Goal: Book appointment/travel/reservation

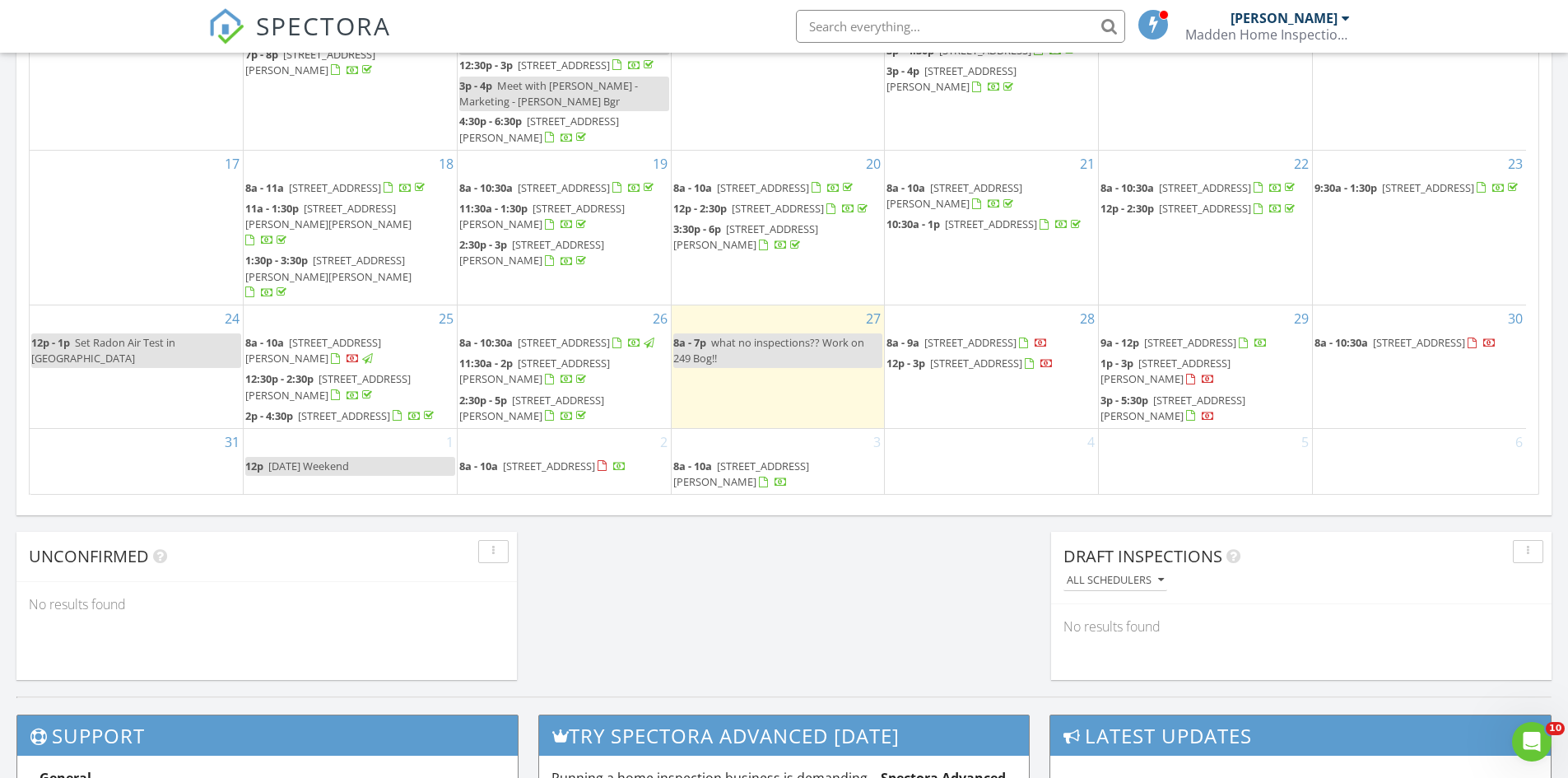
scroll to position [1087, 0]
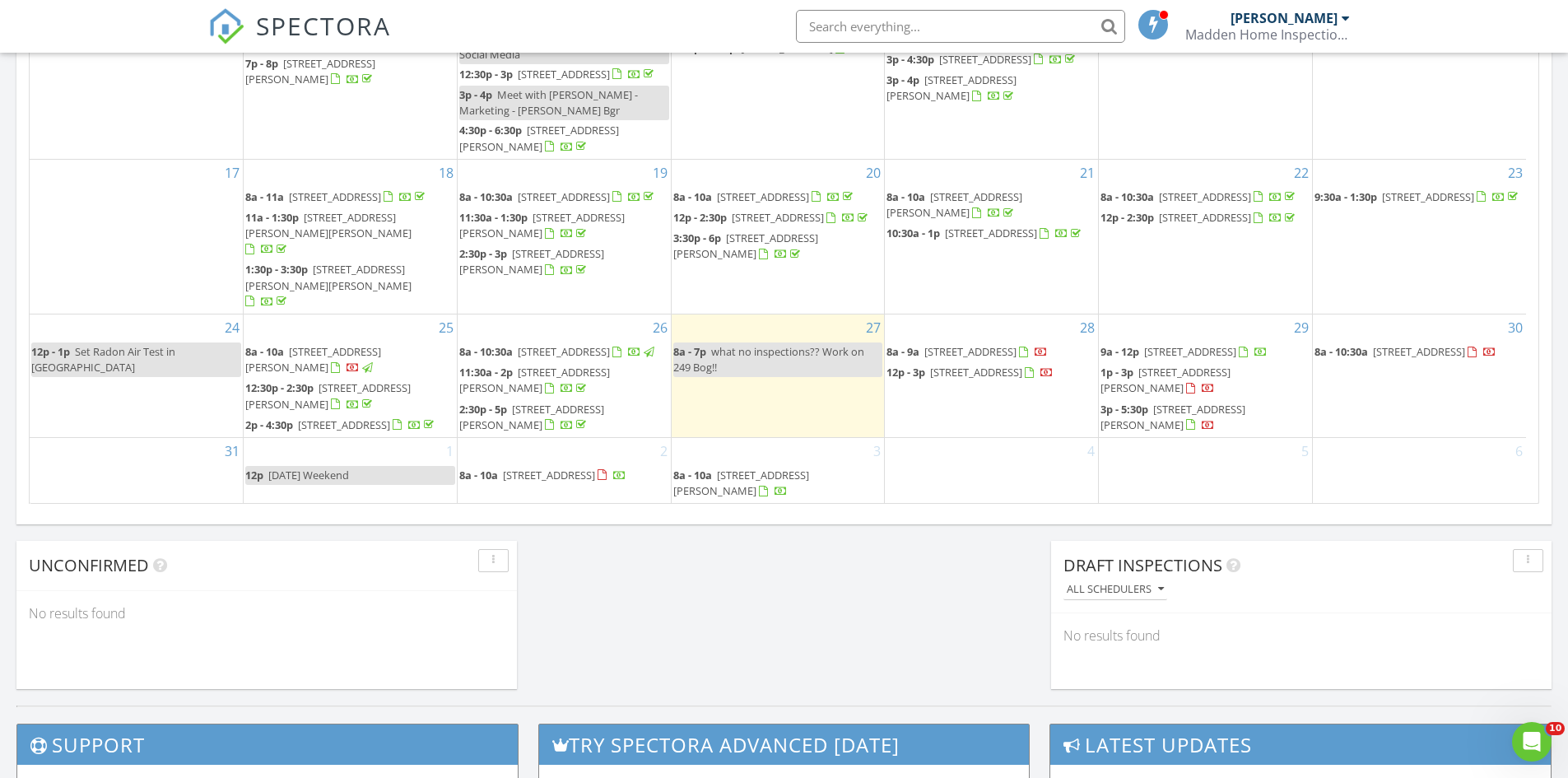
click at [126, 456] on div "31" at bounding box center [136, 470] width 213 height 65
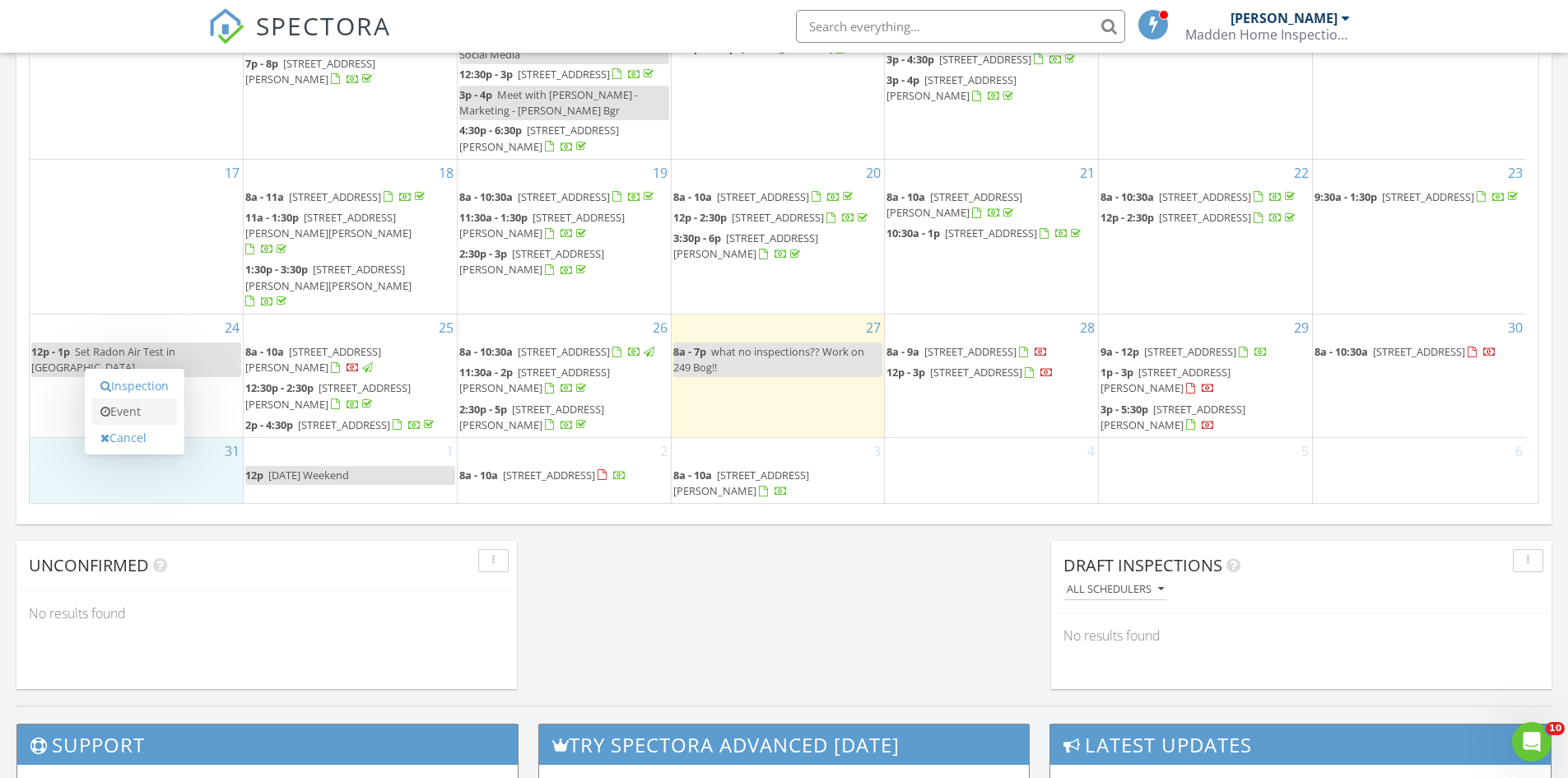
click at [128, 414] on link "Event" at bounding box center [135, 411] width 85 height 26
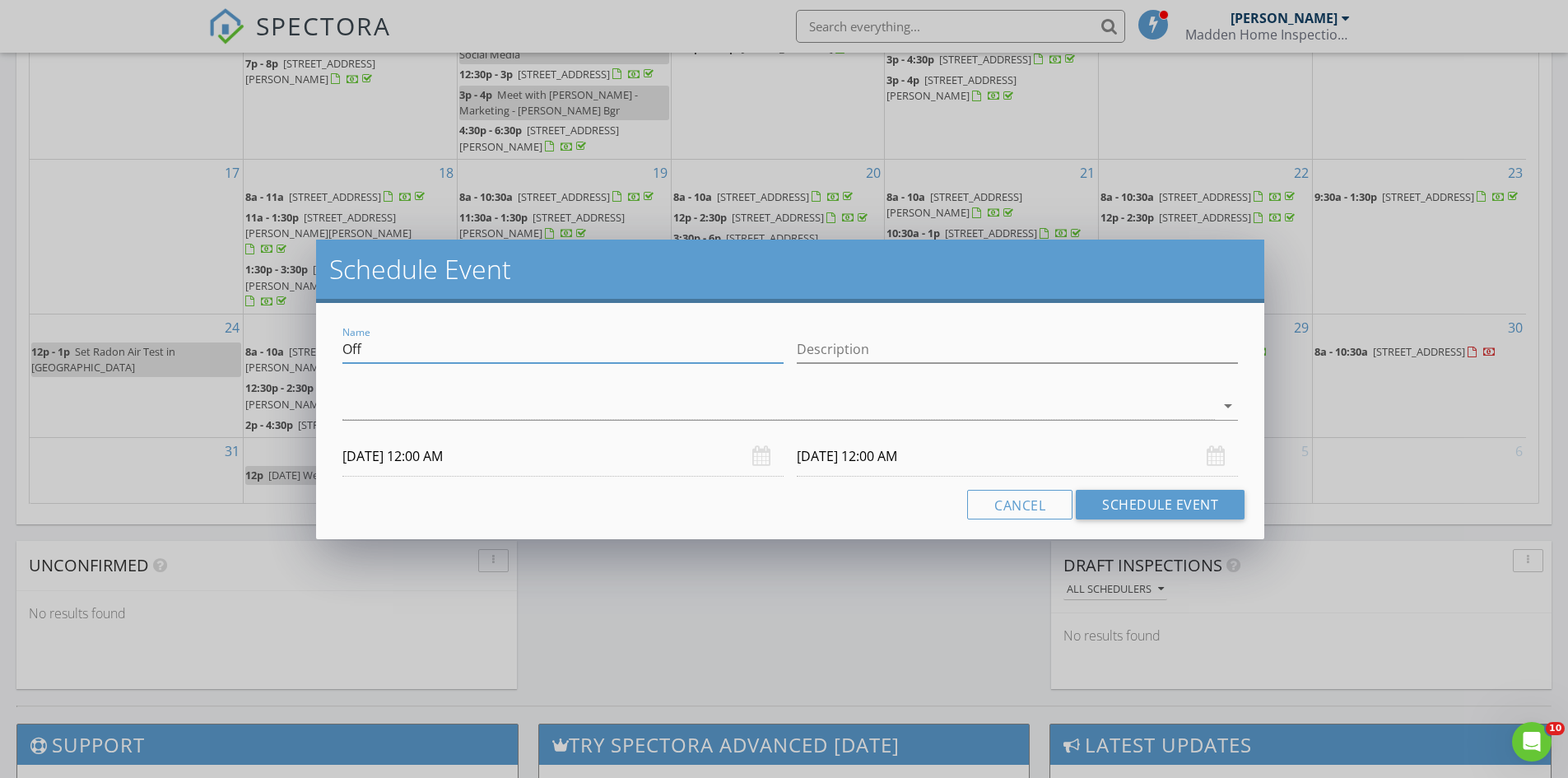
click at [383, 342] on input "Off" at bounding box center [562, 349] width 441 height 27
type input "O"
type input "s"
type input "Set Radon Air Test in [GEOGRAPHIC_DATA]"
click at [506, 462] on input "[DATE] 12:00 AM" at bounding box center [562, 456] width 441 height 41
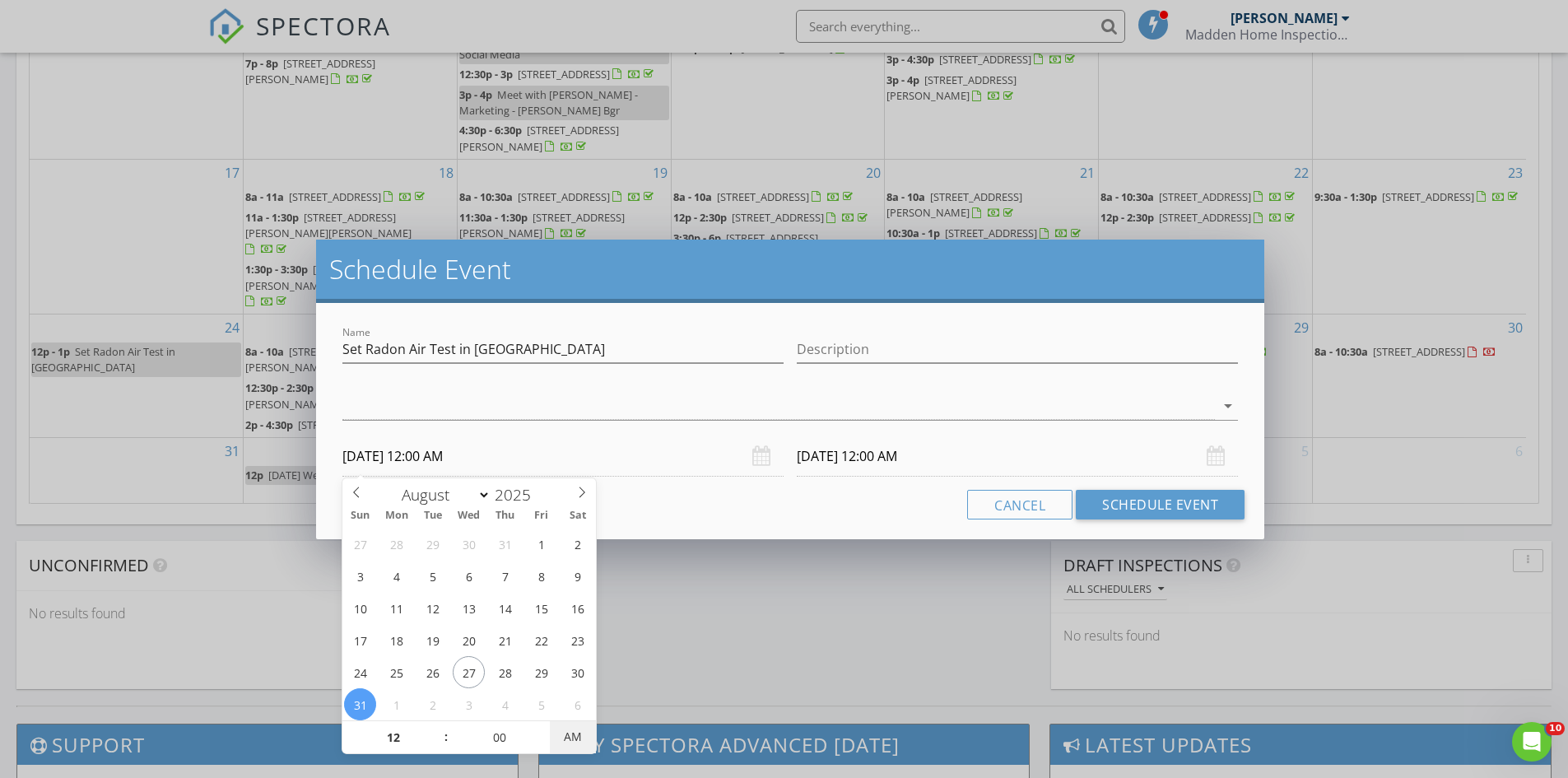
type input "[DATE] 12:00 PM"
click at [572, 733] on span "AM" at bounding box center [572, 736] width 45 height 32
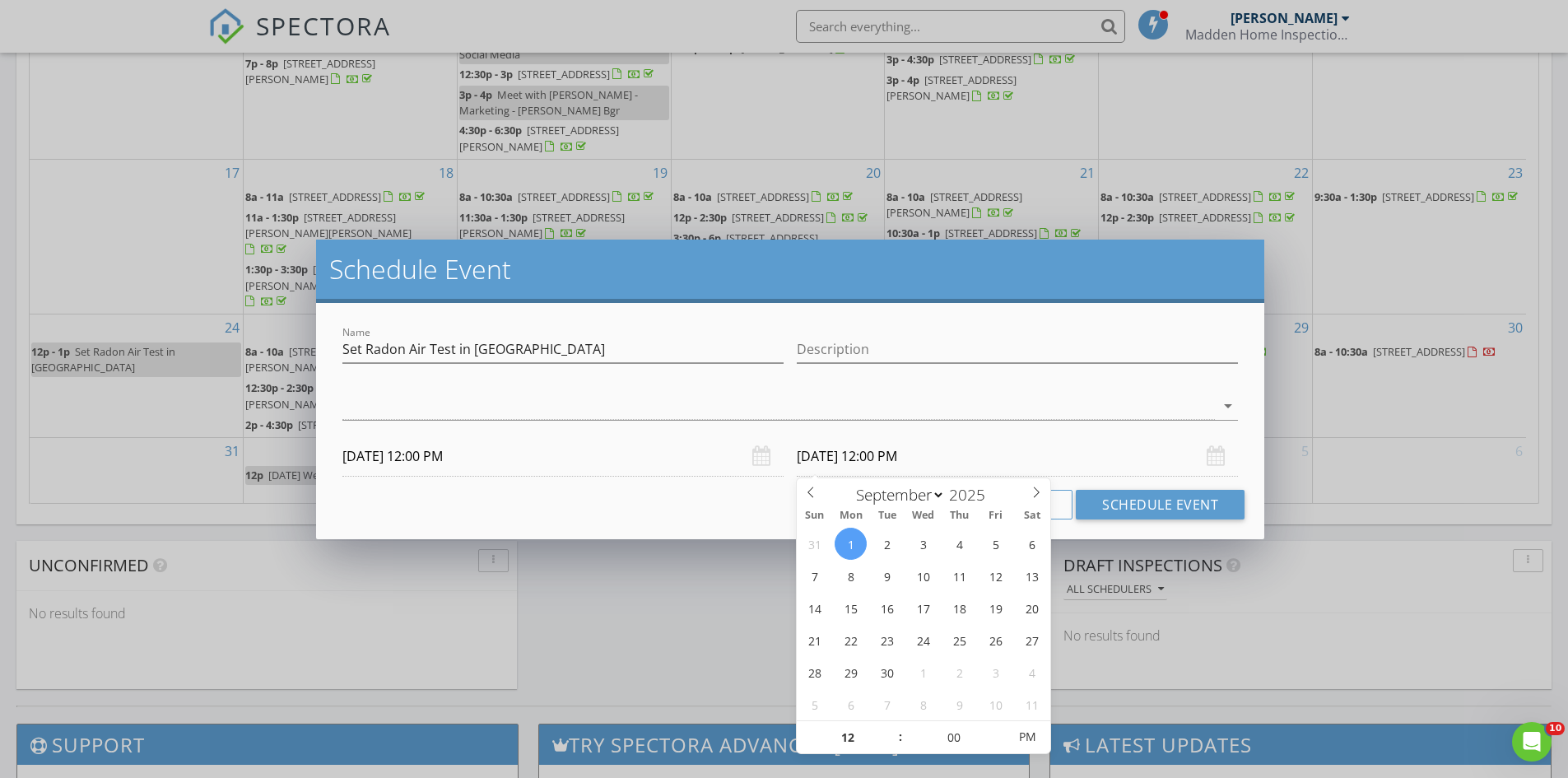
click at [901, 454] on input "[DATE] 12:00 PM" at bounding box center [1017, 456] width 441 height 41
select select "7"
type input "[DATE] 12:00 PM"
type input "05"
type input "[DATE] 12:05 PM"
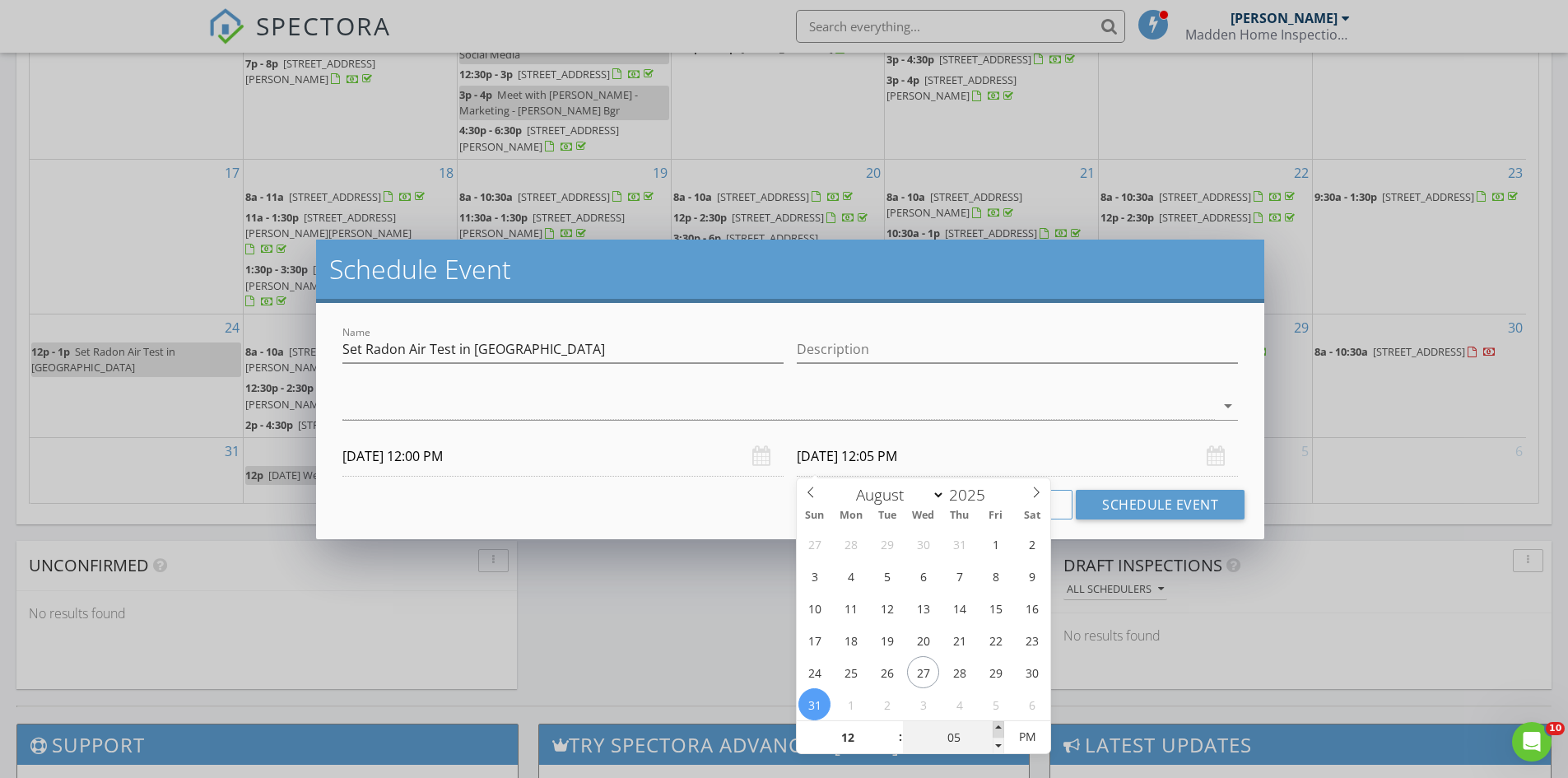
click at [1001, 724] on span at bounding box center [998, 729] width 12 height 16
type input "10"
type input "[DATE] 12:10 PM"
click at [1001, 724] on span at bounding box center [998, 729] width 12 height 16
type input "15"
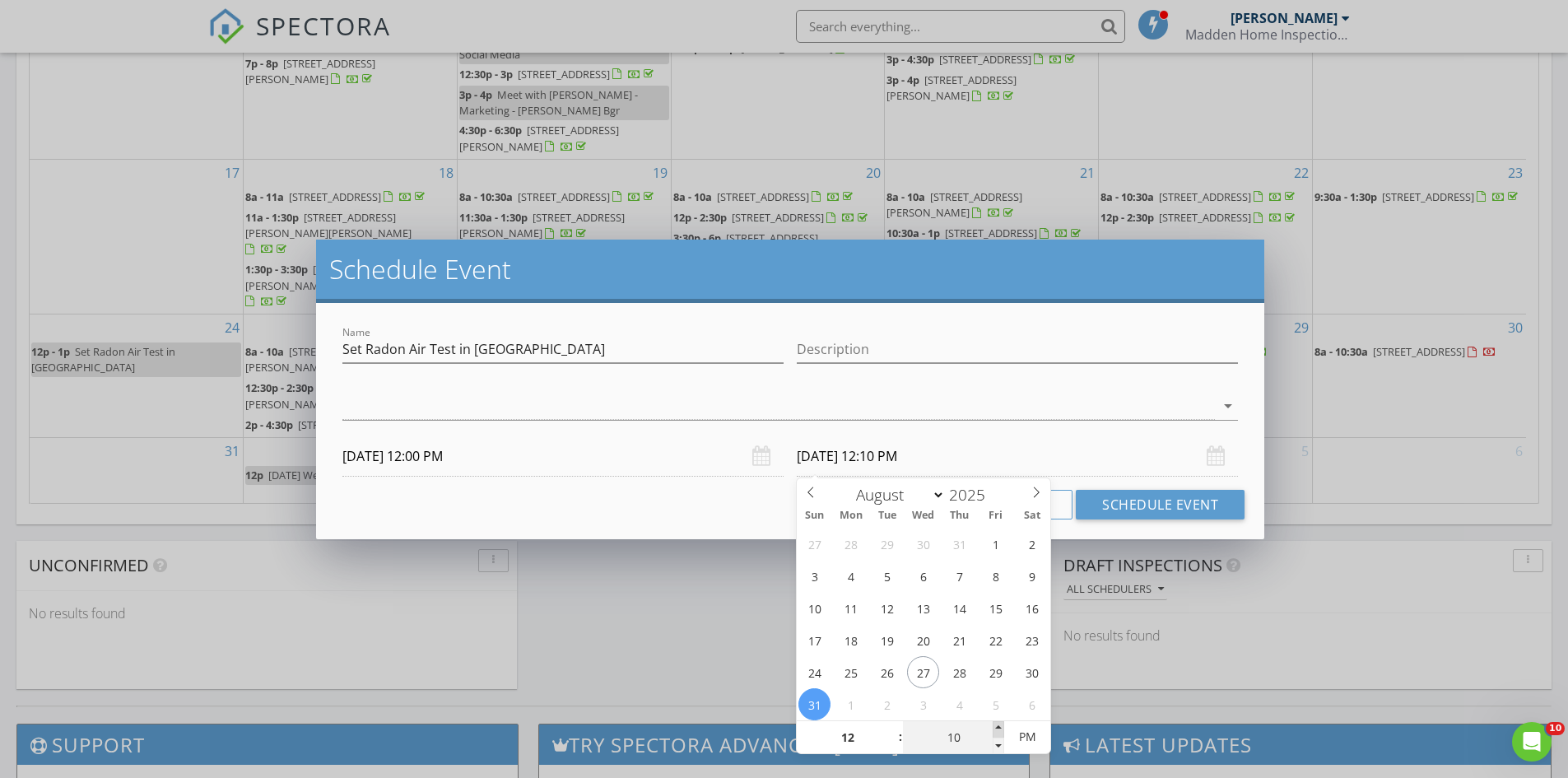
type input "[DATE] 12:15 PM"
click at [1001, 724] on span at bounding box center [998, 729] width 12 height 16
type input "20"
type input "[DATE] 12:20 PM"
click at [1001, 723] on span at bounding box center [998, 729] width 12 height 16
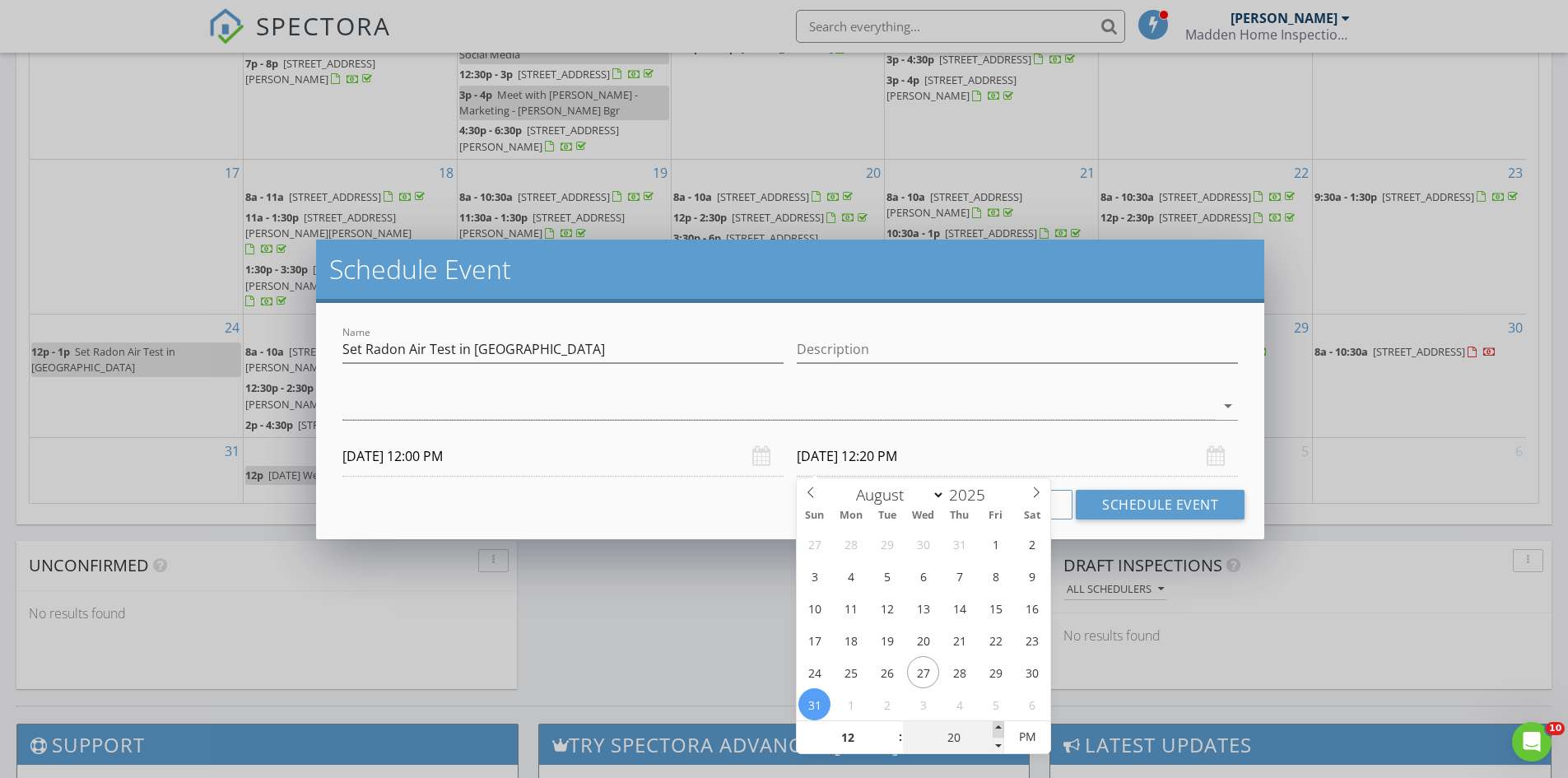
type input "25"
type input "[DATE] 12:25 PM"
click at [997, 724] on span at bounding box center [998, 729] width 12 height 16
type input "30"
type input "[DATE] 12:30 PM"
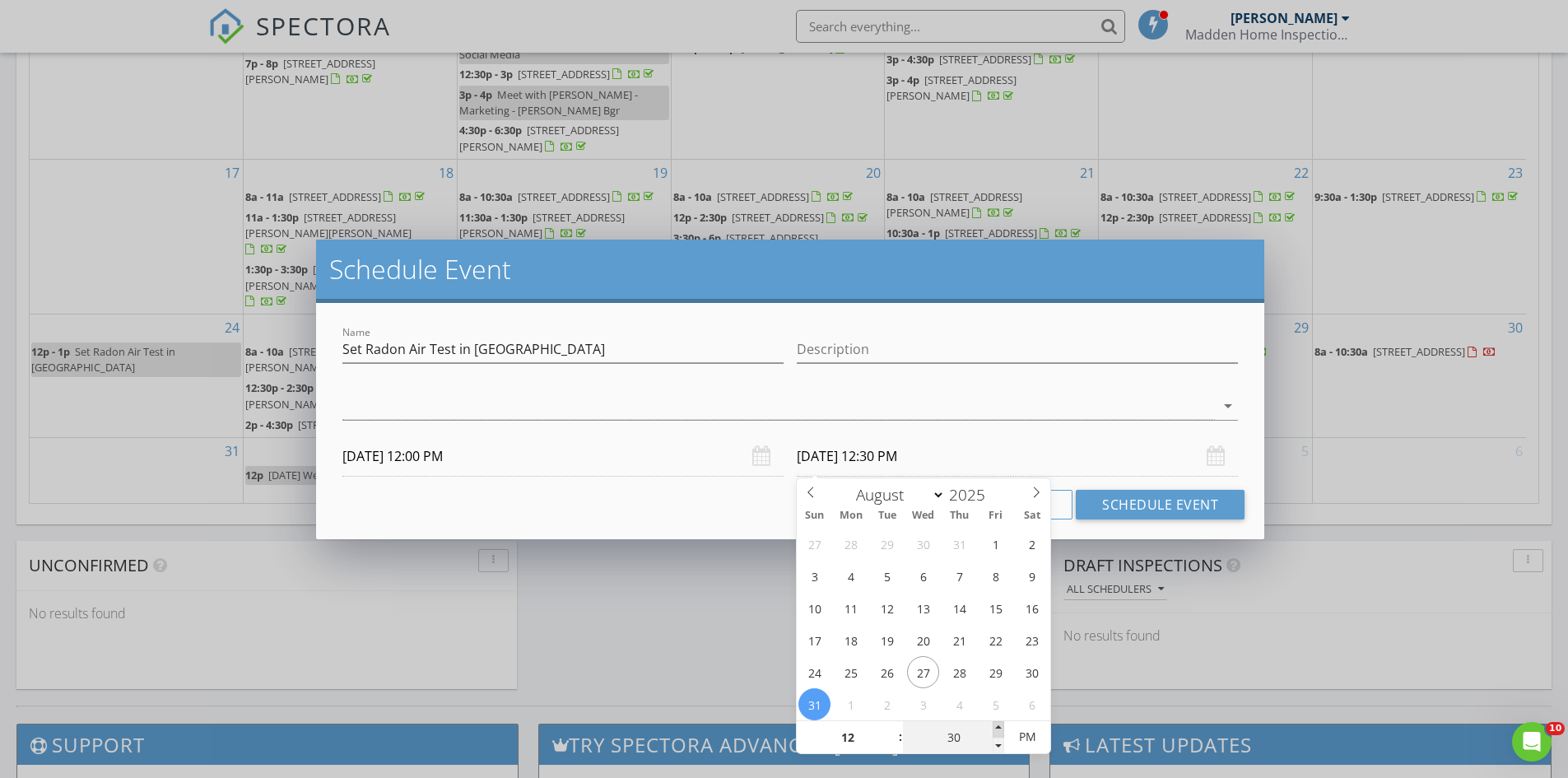
click at [997, 724] on span at bounding box center [998, 729] width 12 height 16
click at [1188, 505] on button "Schedule Event" at bounding box center [1160, 505] width 169 height 30
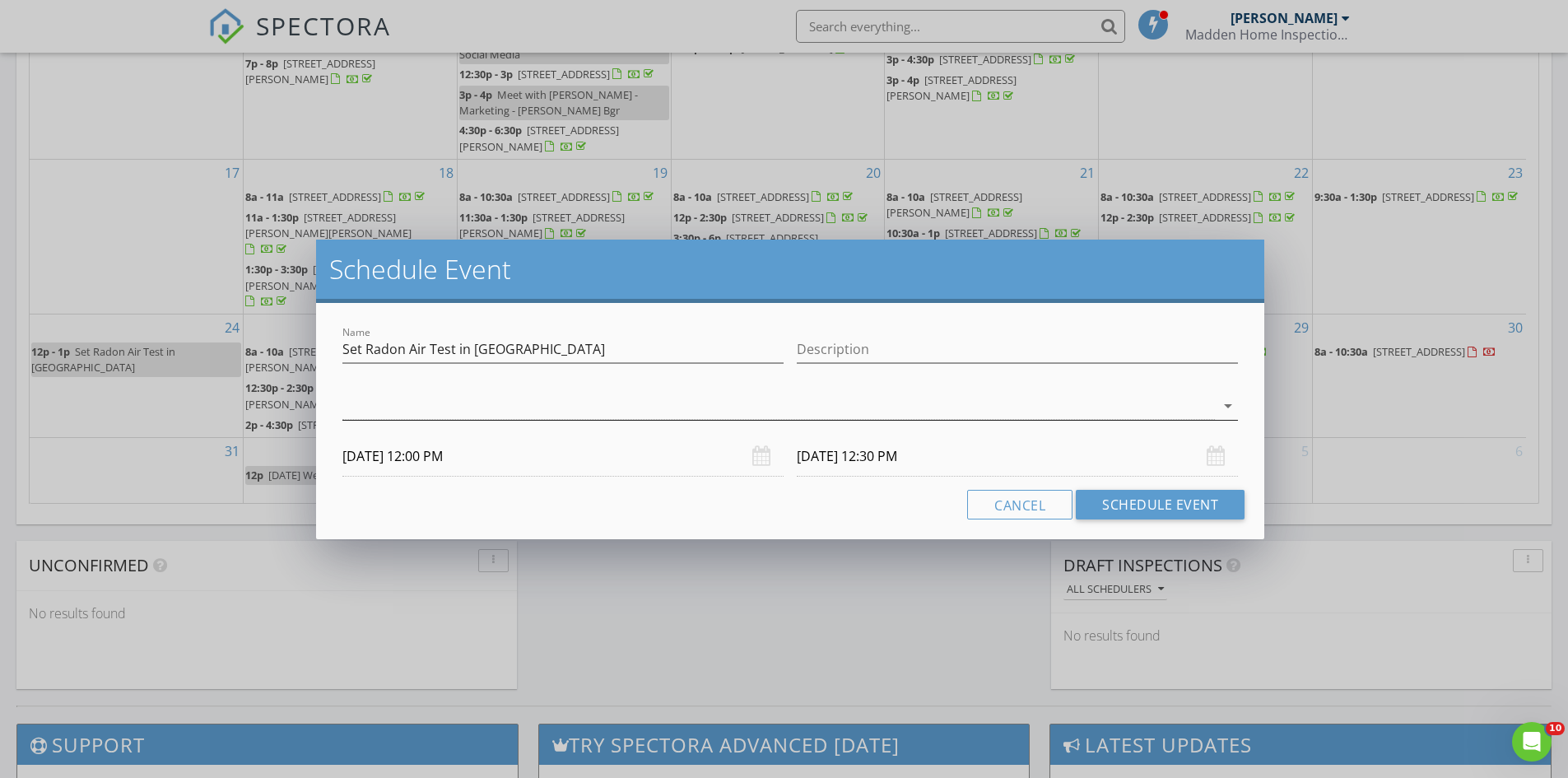
click at [1230, 408] on icon "arrow_drop_down" at bounding box center [1229, 406] width 20 height 20
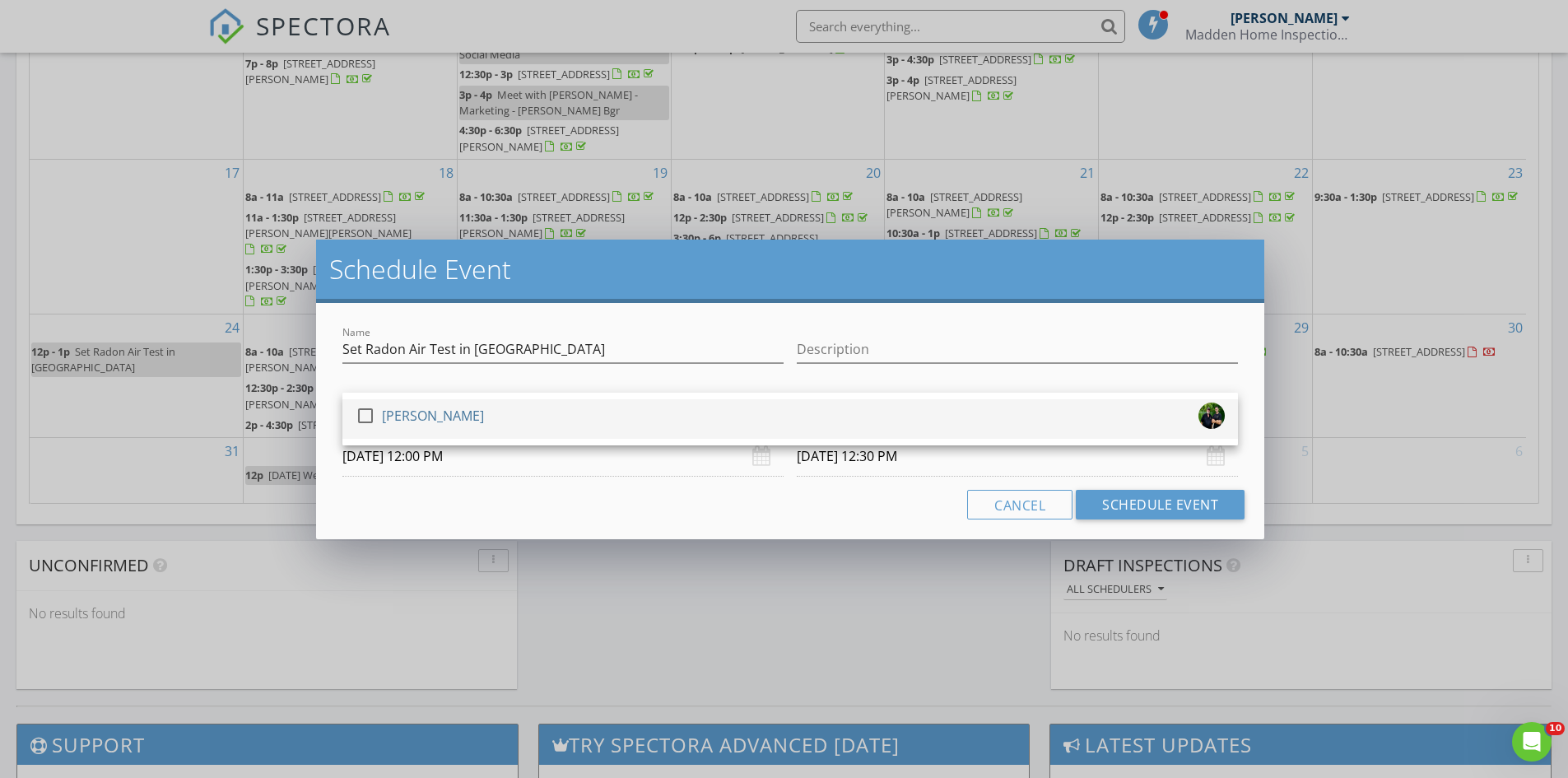
click at [364, 414] on div at bounding box center [365, 415] width 28 height 28
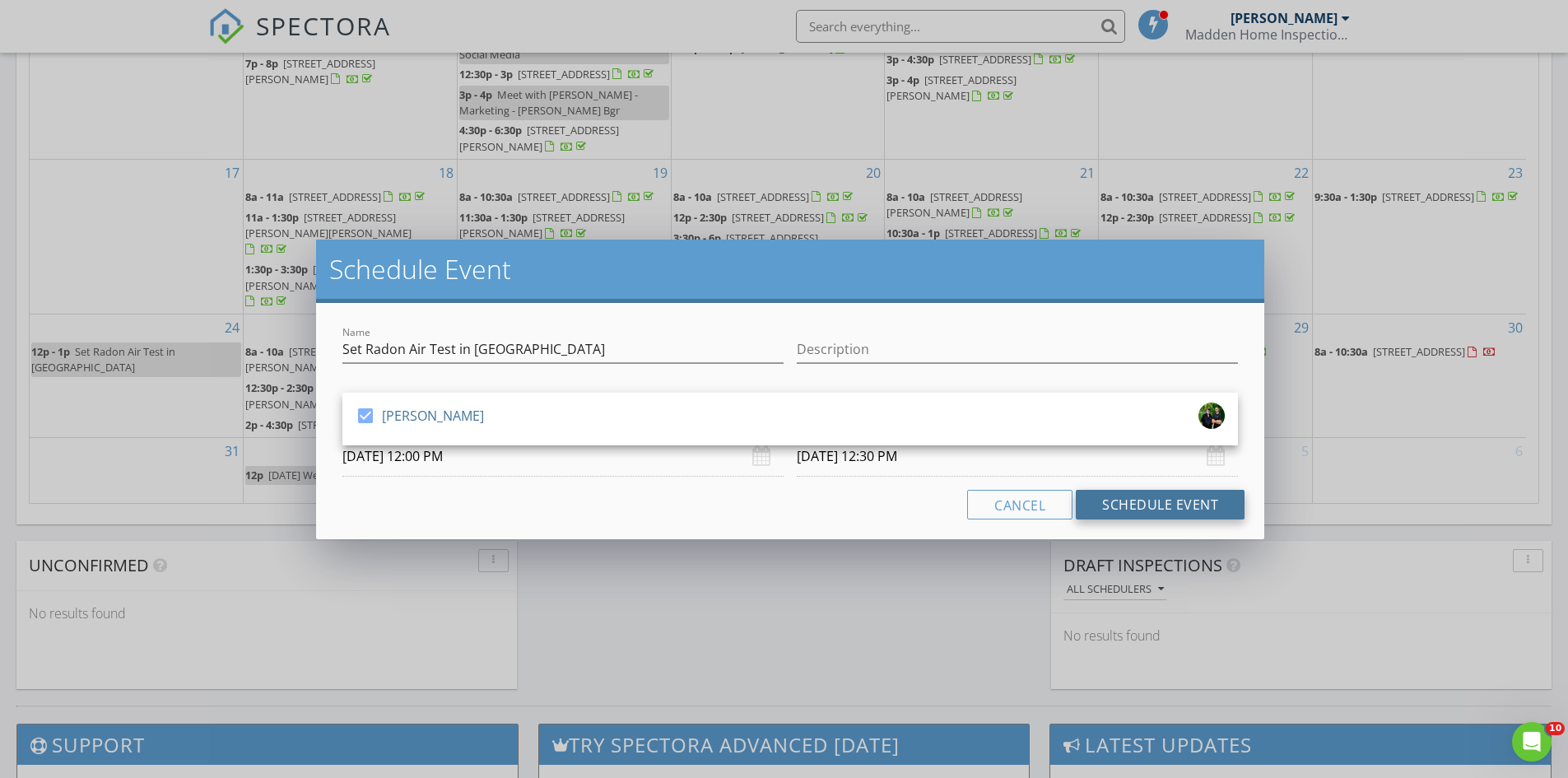
click at [1127, 504] on button "Schedule Event" at bounding box center [1160, 505] width 169 height 30
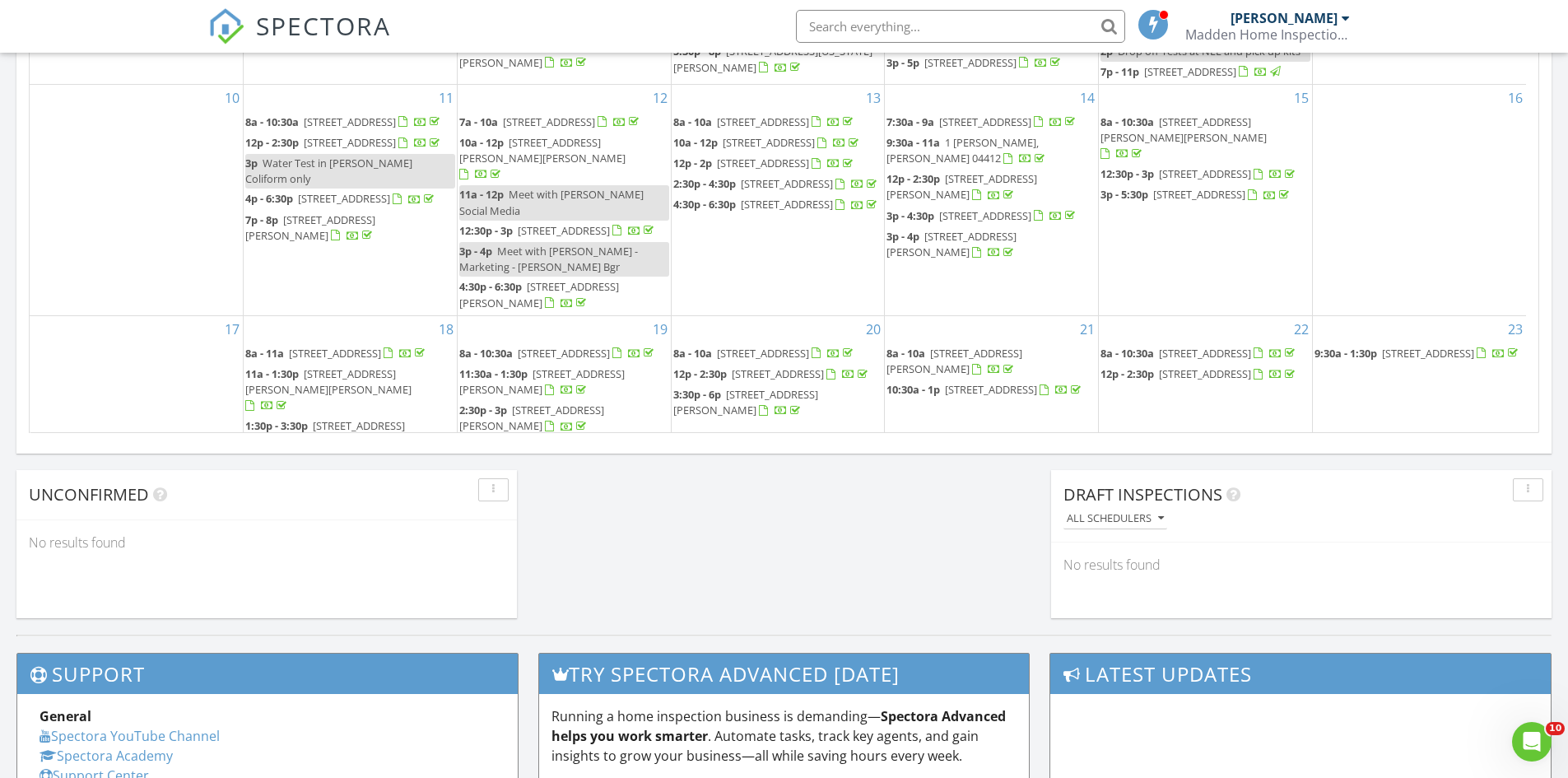
scroll to position [712, 0]
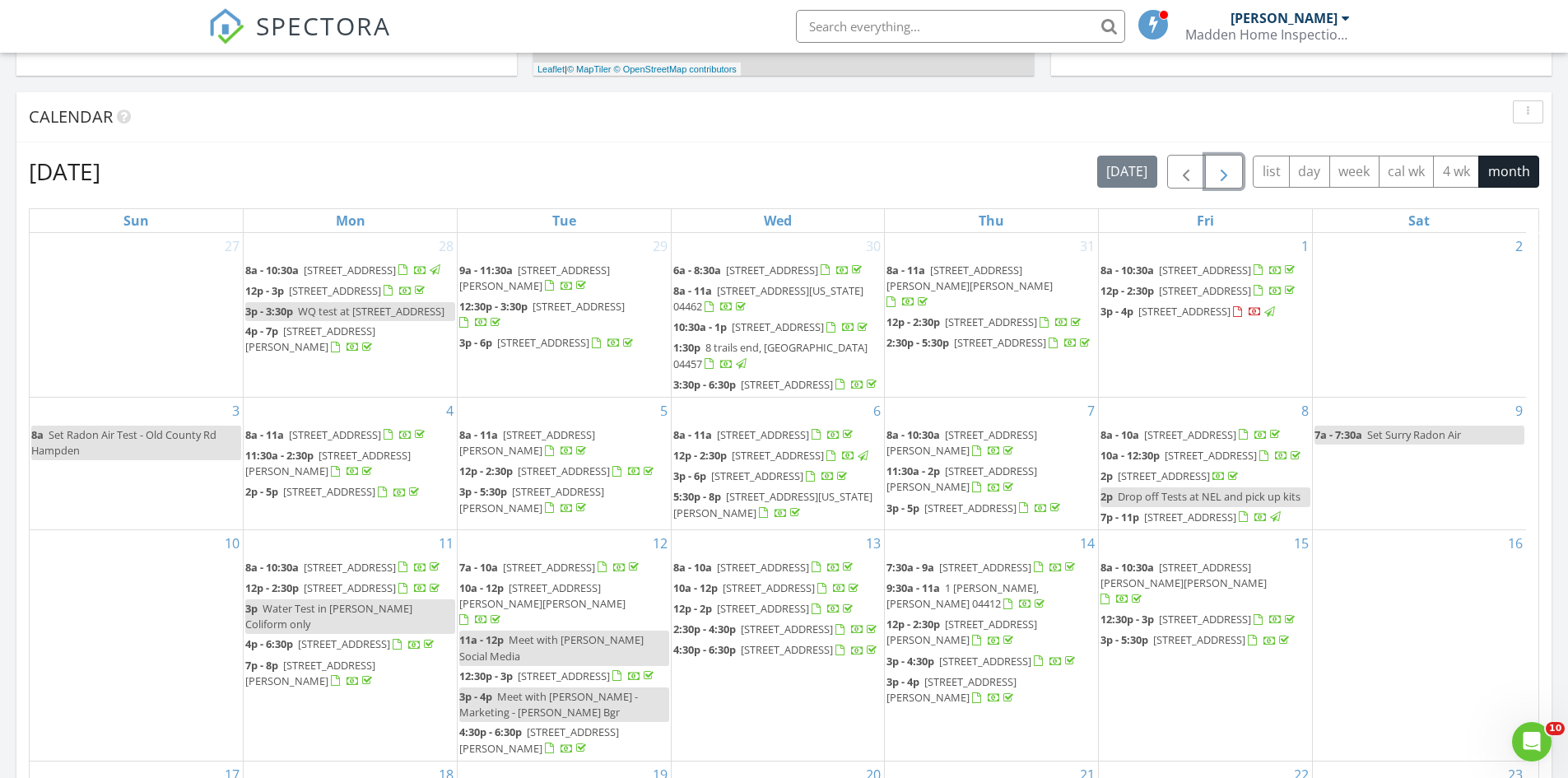
click at [1226, 180] on span "button" at bounding box center [1224, 172] width 20 height 20
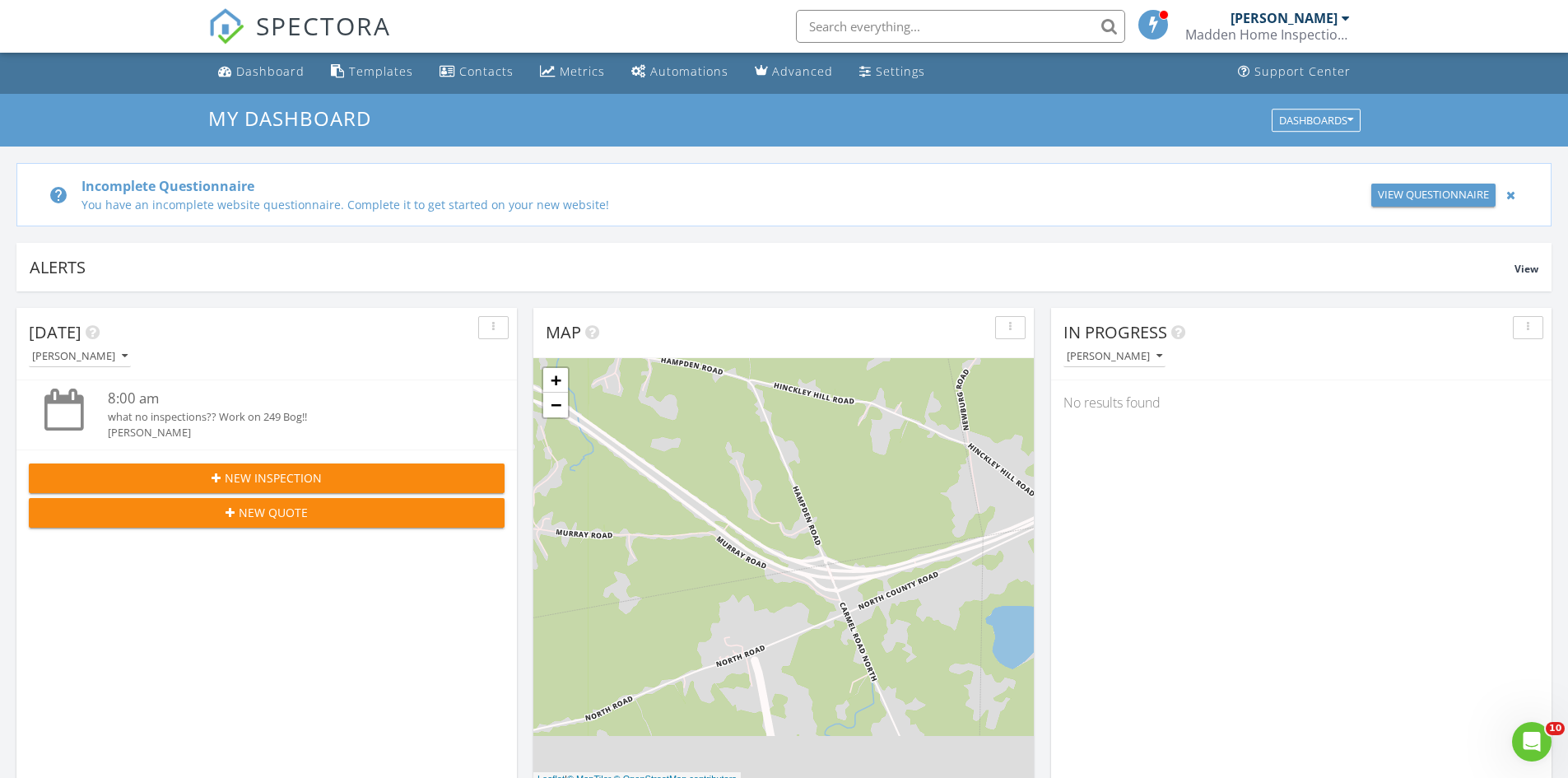
scroll to position [0, 0]
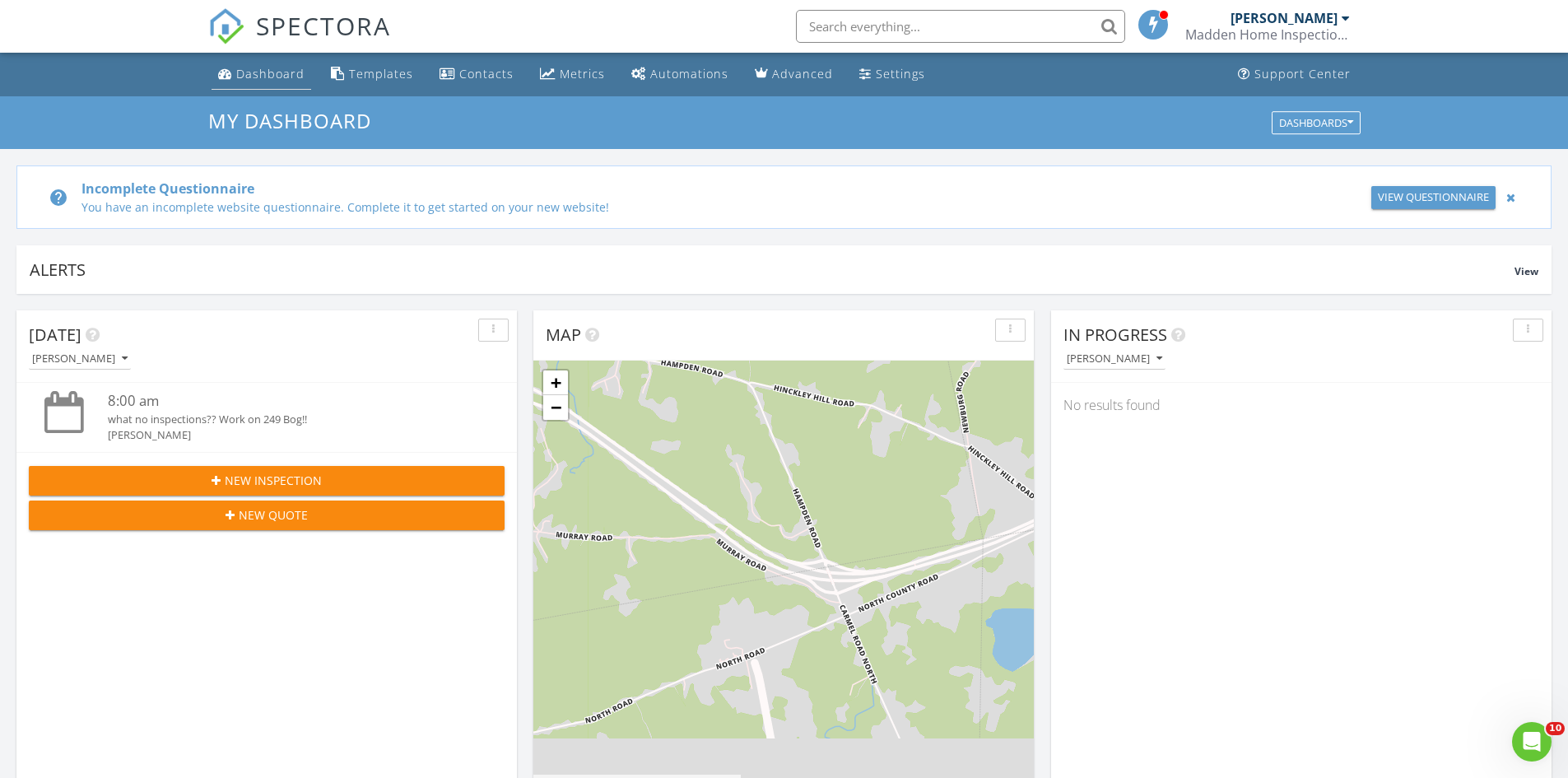
click at [266, 71] on div "Dashboard" at bounding box center [271, 73] width 69 height 15
click at [571, 69] on div "Metrics" at bounding box center [582, 73] width 45 height 15
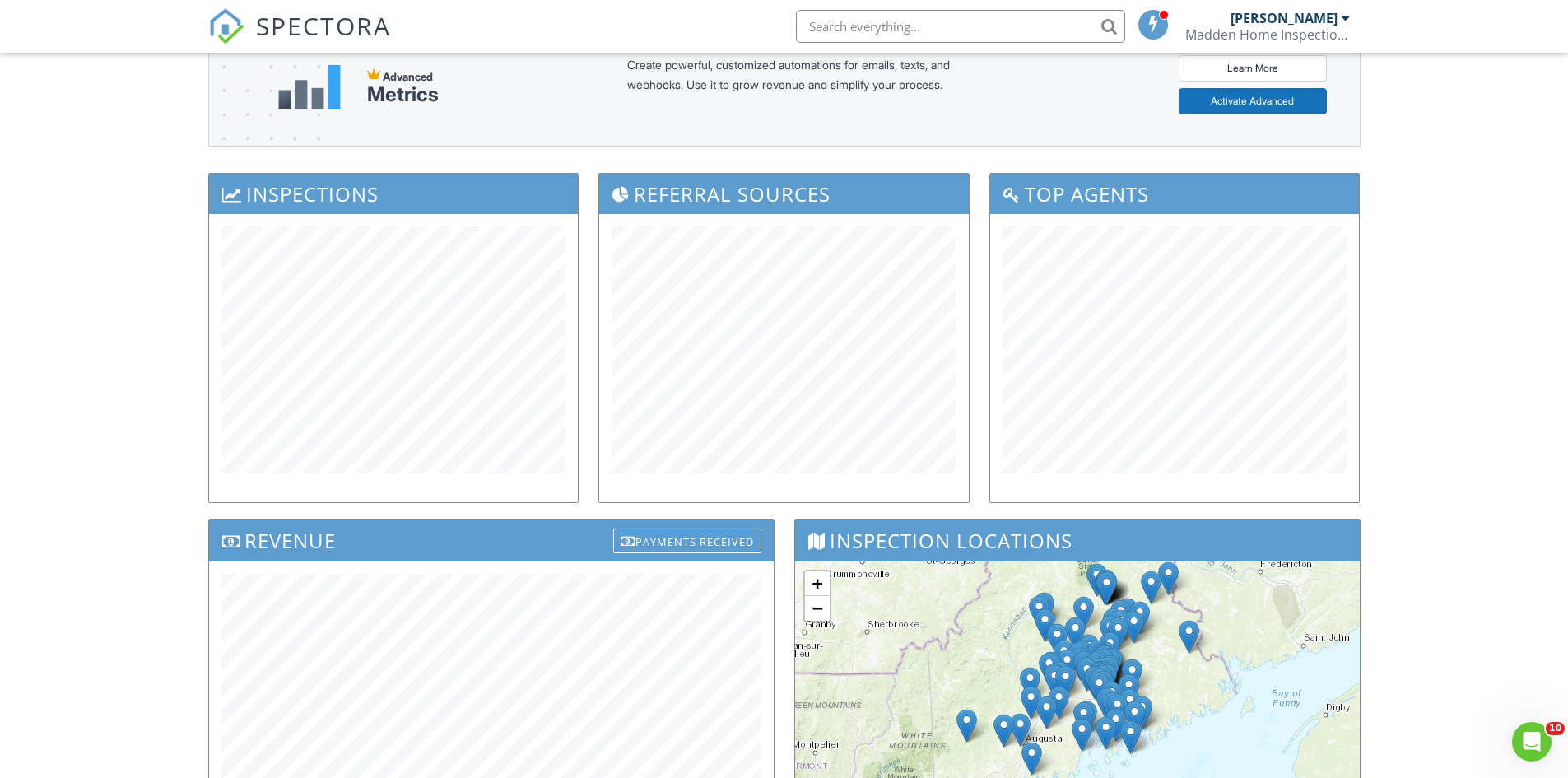
scroll to position [76, 0]
